Goal: Task Accomplishment & Management: Use online tool/utility

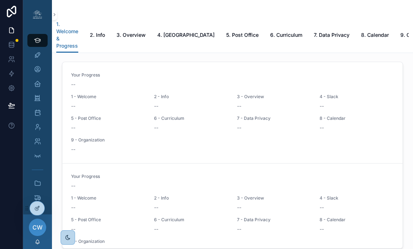
click at [0, 0] on icon at bounding box center [0, 0] width 0 height 0
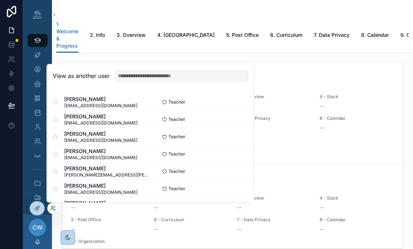
click at [145, 75] on input "text" at bounding box center [182, 76] width 133 height 12
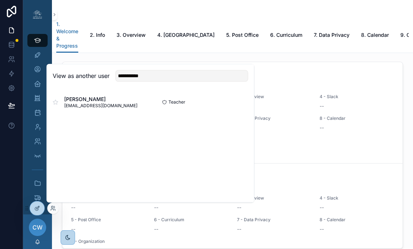
type input "**********"
click at [0, 0] on button "Select" at bounding box center [0, 0] width 0 height 0
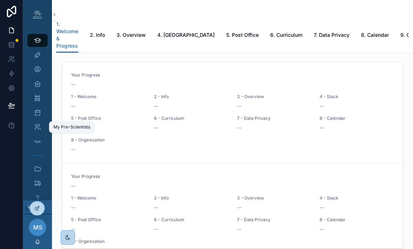
click at [37, 124] on icon "scrollable content" at bounding box center [37, 127] width 7 height 7
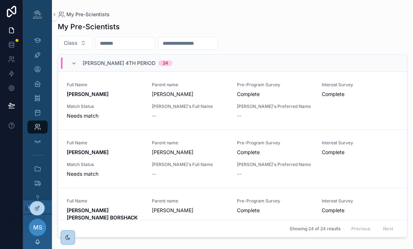
click at [124, 45] on input "scrollable content" at bounding box center [125, 43] width 59 height 10
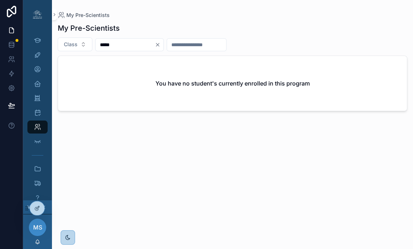
type input "*****"
click at [0, 0] on icon at bounding box center [0, 0] width 0 height 0
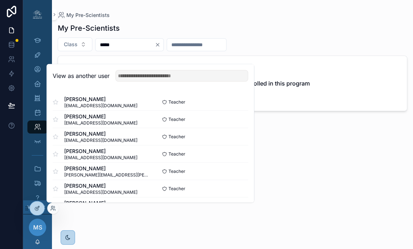
click at [132, 77] on input "text" at bounding box center [182, 76] width 133 height 12
type input "***"
click at [116, 153] on span "[PERSON_NAME]" at bounding box center [100, 151] width 73 height 7
click at [0, 0] on button "Select" at bounding box center [0, 0] width 0 height 0
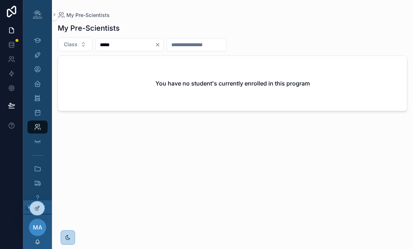
click at [161, 45] on icon "Clear" at bounding box center [158, 45] width 6 height 6
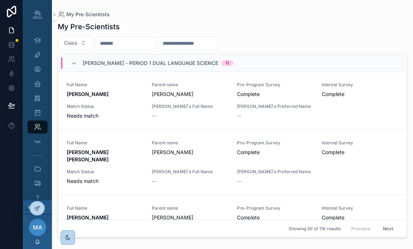
click at [146, 46] on input "scrollable content" at bounding box center [125, 43] width 59 height 10
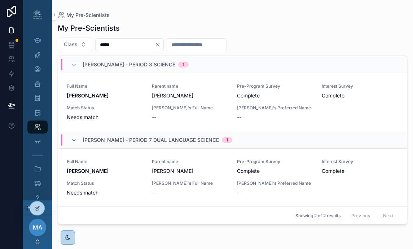
type input "*****"
click at [0, 0] on div at bounding box center [0, 0] width 0 height 0
click at [0, 0] on icon at bounding box center [0, 0] width 0 height 0
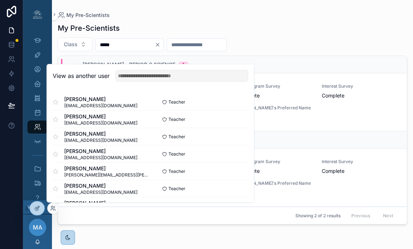
click at [155, 73] on input "text" at bounding box center [182, 76] width 133 height 12
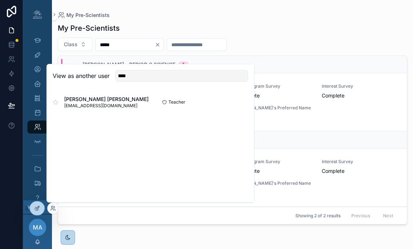
type input "****"
click at [0, 0] on button "Select" at bounding box center [0, 0] width 0 height 0
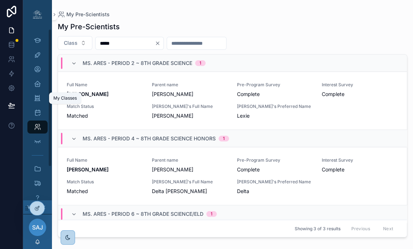
click at [37, 98] on icon "scrollable content" at bounding box center [37, 98] width 7 height 7
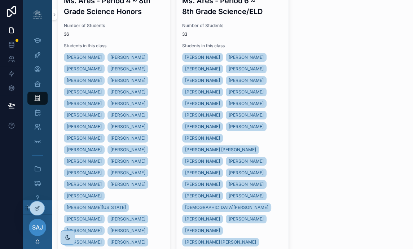
scroll to position [373, 0]
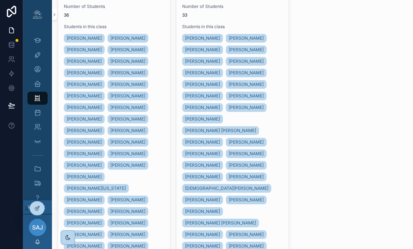
click at [256, 18] on span "33" at bounding box center [232, 15] width 100 height 6
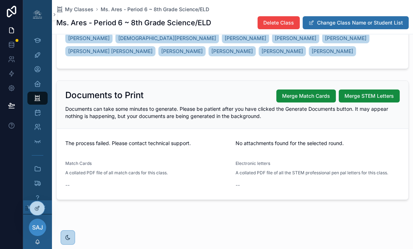
scroll to position [181, 0]
click at [307, 99] on span "Merge Match Cards" at bounding box center [306, 95] width 48 height 7
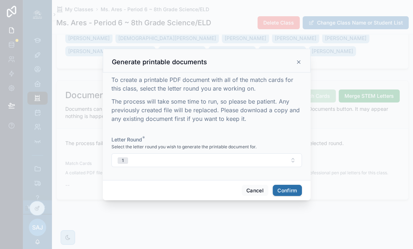
click at [293, 158] on button "1" at bounding box center [207, 160] width 191 height 14
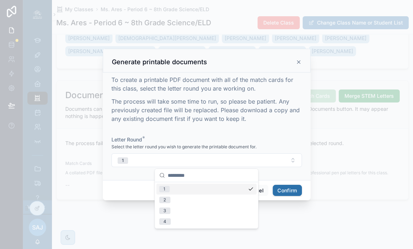
click at [246, 189] on div "1" at bounding box center [206, 189] width 100 height 11
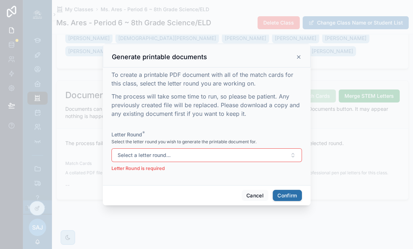
click at [255, 151] on button "Select a letter round..." at bounding box center [207, 155] width 191 height 14
click at [164, 183] on div "1" at bounding box center [165, 184] width 2 height 7
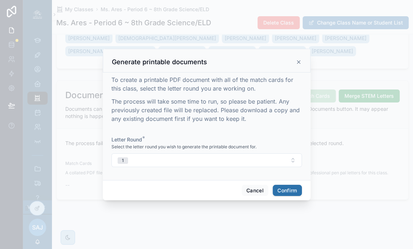
click at [292, 190] on button "Confirm" at bounding box center [287, 191] width 29 height 12
